Goal: Use online tool/utility: Utilize a website feature to perform a specific function

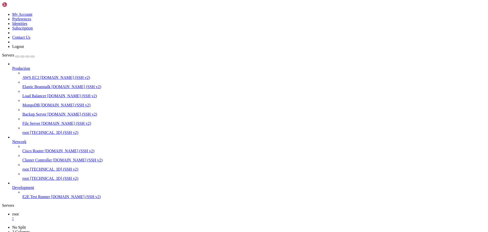
scroll to position [584, 0]
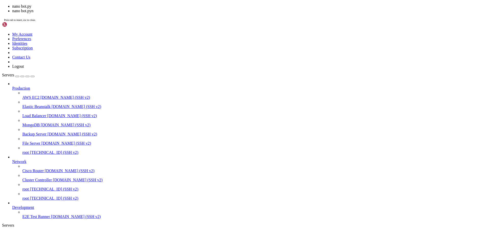
scroll to position [597, 0]
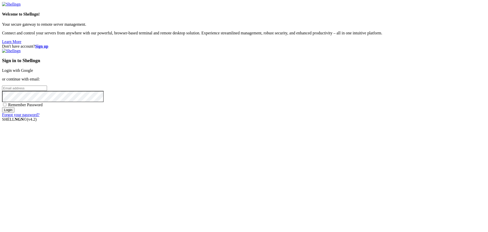
drag, startPoint x: 2, startPoint y: 8, endPoint x: 297, endPoint y: 90, distance: 306.4
click at [33, 72] on link "Login with Google" at bounding box center [17, 70] width 31 height 4
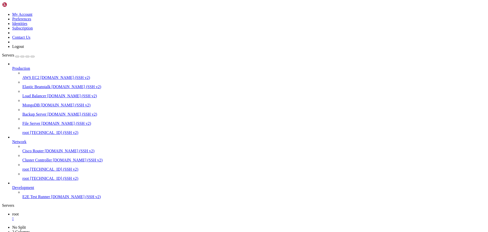
scroll to position [605, 0]
drag, startPoint x: 391, startPoint y: 492, endPoint x: 4, endPoint y: 355, distance: 410.1
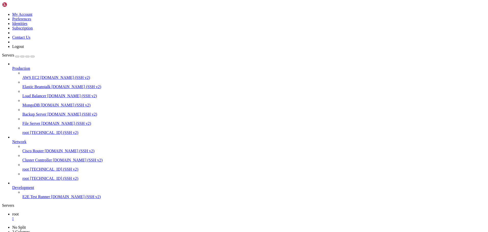
scroll to position [938, 0]
copy div "(lore) ipsu@499758:~/dolorsitam# consec0 adi.el 0843-31-18 96:65:69,349 - SEDD …"
drag, startPoint x: 75, startPoint y: 497, endPoint x: 174, endPoint y: 471, distance: 102.6
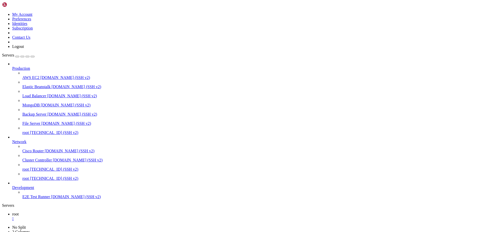
drag, startPoint x: 60, startPoint y: 492, endPoint x: 4, endPoint y: 470, distance: 60.3
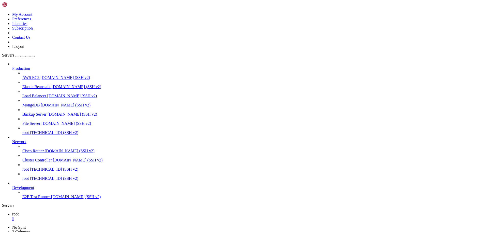
copy div "(venv) root@497337:~/tradingbot# cd /root/tradingbot python3 -c "import os; fro…"
drag, startPoint x: 173, startPoint y: 492, endPoint x: 4, endPoint y: 355, distance: 217.9
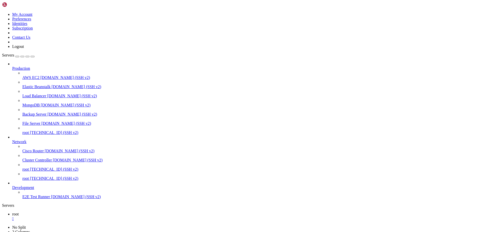
scroll to position [1565, 0]
copy div "(venv) root@497337:~/tradingbot# python3 -c " import os from binance.client imp…"
drag, startPoint x: 74, startPoint y: 363, endPoint x: 105, endPoint y: 362, distance: 30.3
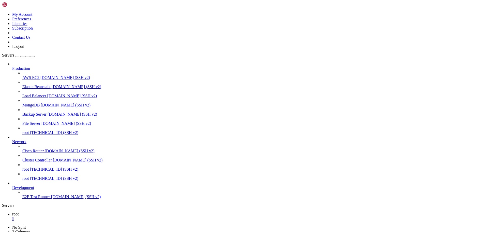
copy x-row "python3 bot.py"
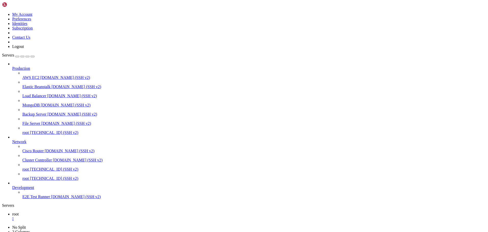
drag, startPoint x: 390, startPoint y: 491, endPoint x: 5, endPoint y: 355, distance: 408.7
copy div "(lore) ipsu@496172:~/dolorsitam# consec0 adi.el 7752-29-44 45:85:21,289 - SEDD …"
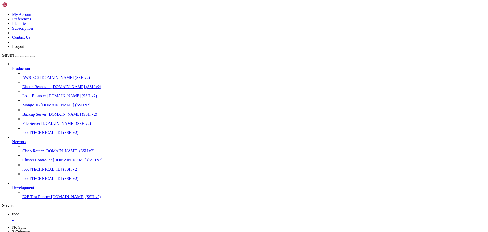
scroll to position [14146, 0]
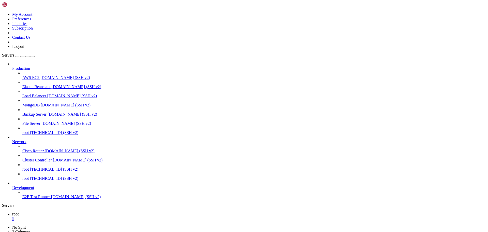
drag, startPoint x: 6, startPoint y: 310, endPoint x: 141, endPoint y: 362, distance: 145.3
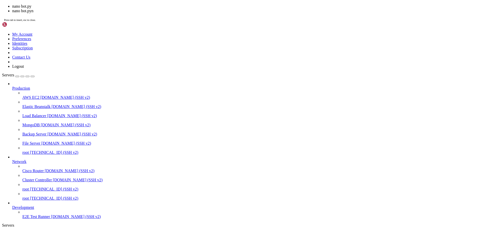
scroll to position [14167, 0]
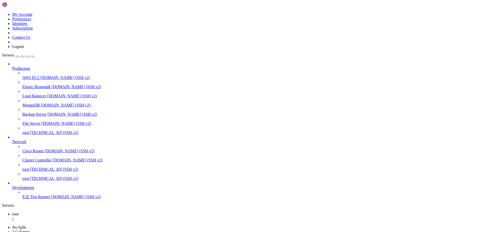
drag, startPoint x: 5, startPoint y: 311, endPoint x: 279, endPoint y: 394, distance: 286.3
